Goal: Information Seeking & Learning: Learn about a topic

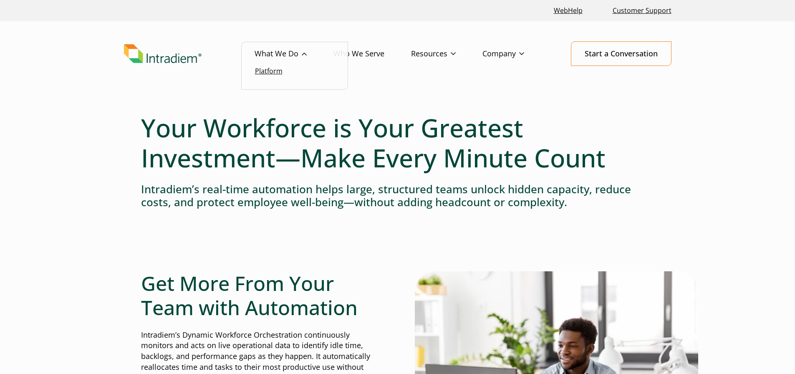
click at [278, 73] on link "Platform" at bounding box center [269, 70] width 28 height 9
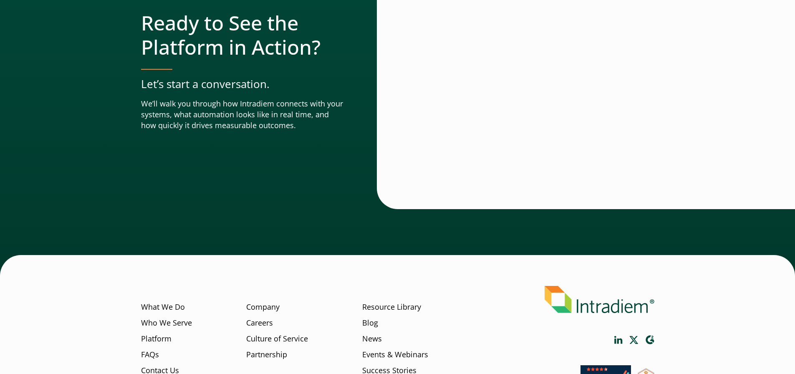
scroll to position [2932, 0]
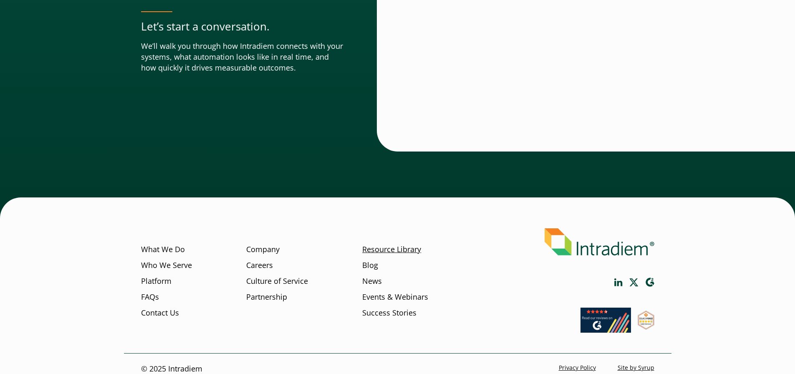
click at [381, 244] on link "Resource Library" at bounding box center [391, 249] width 59 height 11
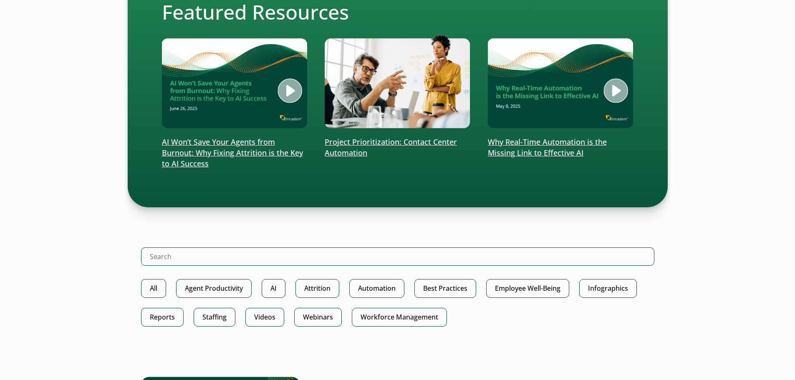
scroll to position [334, 0]
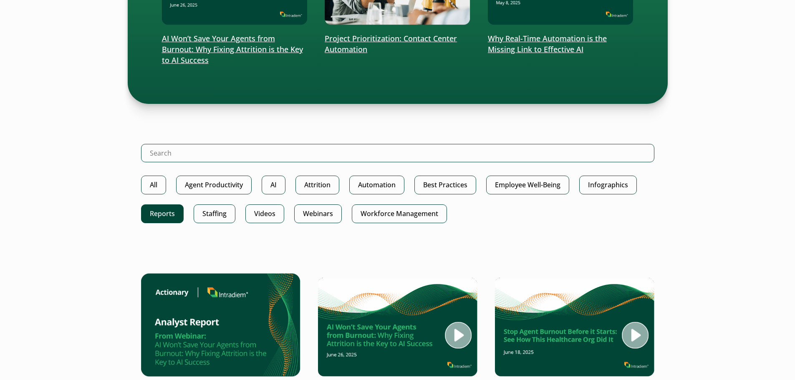
click at [169, 215] on link "Reports" at bounding box center [162, 213] width 43 height 19
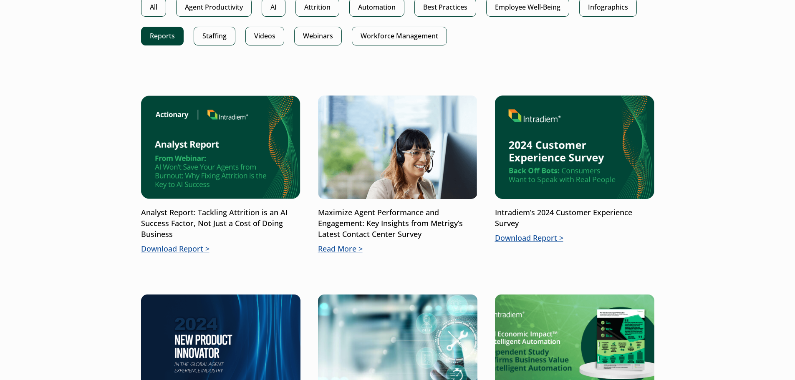
scroll to position [235, 0]
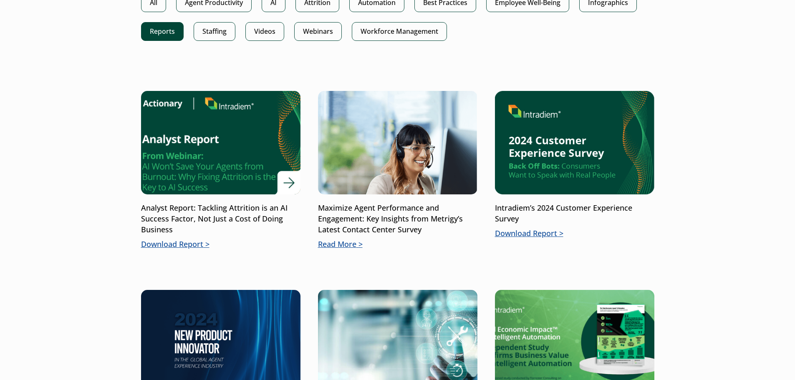
click at [194, 247] on p "Download Report" at bounding box center [220, 244] width 159 height 11
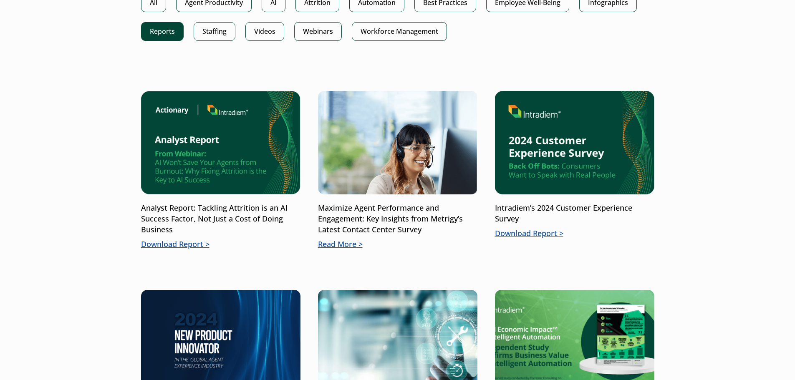
scroll to position [26, 0]
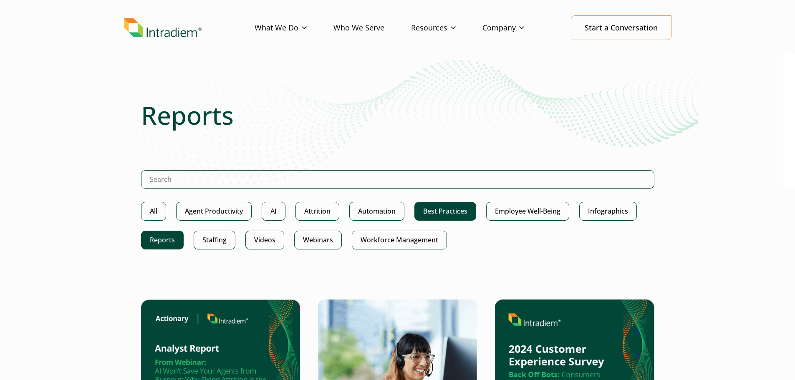
click at [453, 212] on link "Best Practices" at bounding box center [445, 211] width 62 height 19
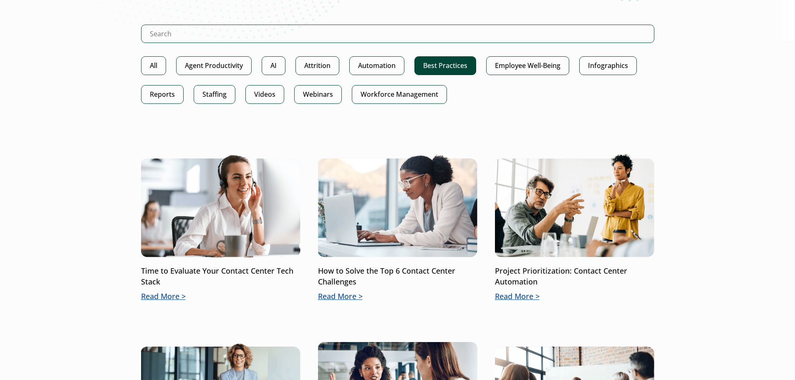
scroll to position [334, 0]
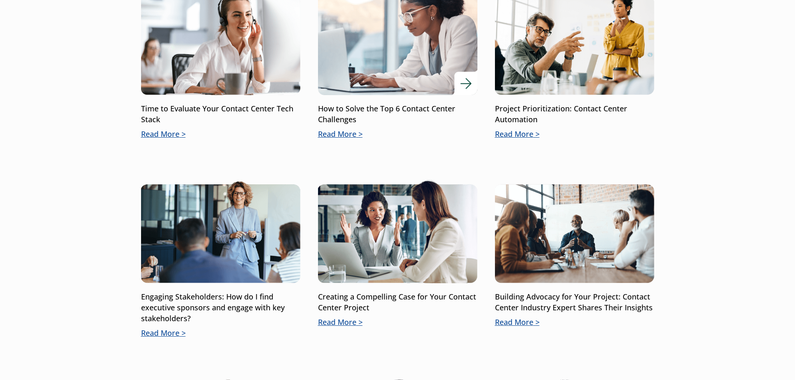
click at [346, 137] on p "Read More" at bounding box center [397, 134] width 159 height 11
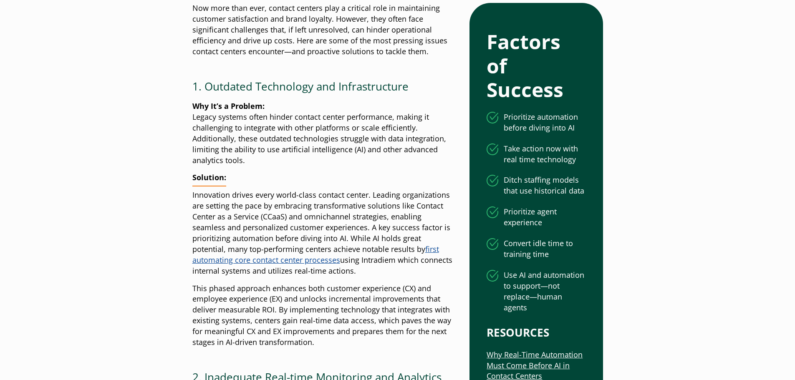
scroll to position [167, 0]
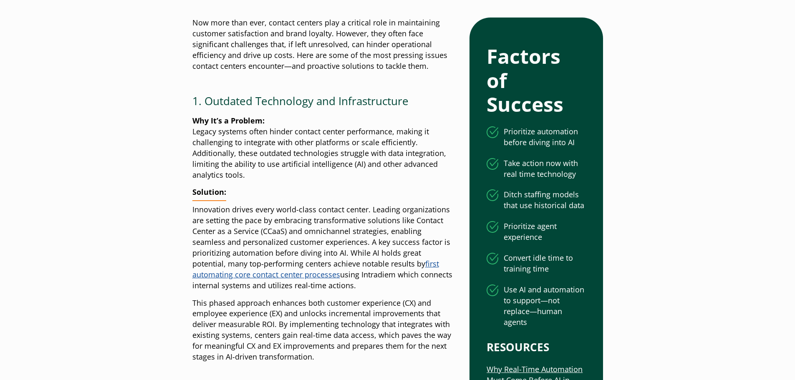
click at [248, 140] on p "Why It’s a Problem: Legacy systems often hinder contact center performance, mak…" at bounding box center [324, 148] width 264 height 65
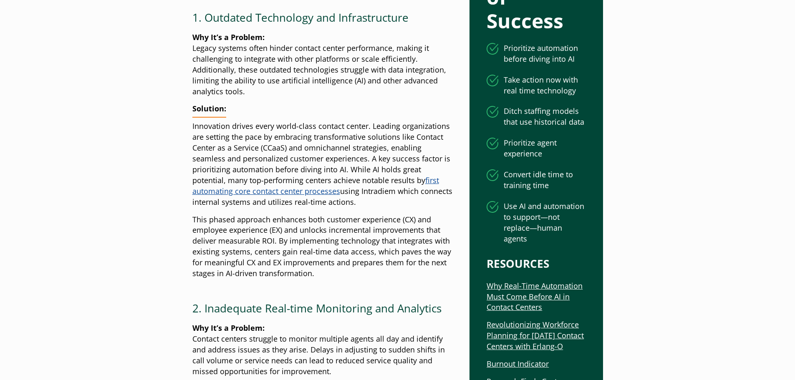
scroll to position [125, 0]
